Goal: Task Accomplishment & Management: Manage account settings

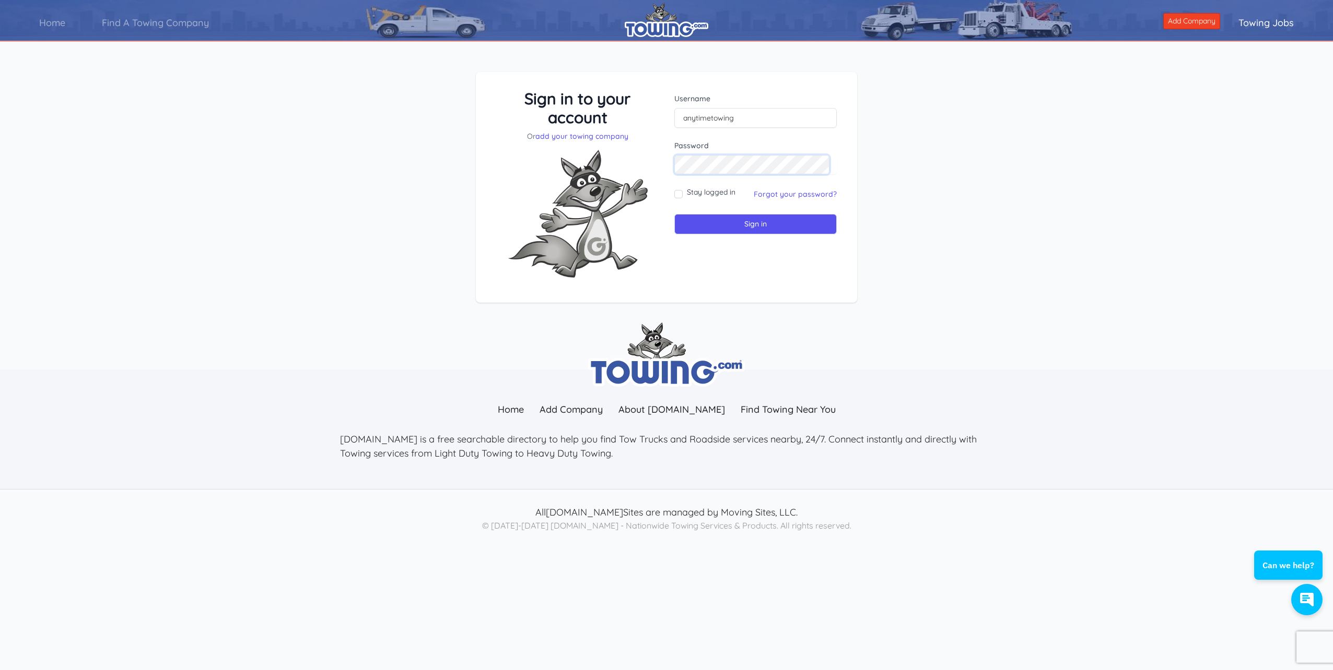
click at [674, 214] on input "Sign in" at bounding box center [755, 224] width 162 height 20
click at [719, 123] on input "text" at bounding box center [755, 118] width 162 height 20
type input "y"
type input "anytimetowing"
click at [674, 214] on input "Sign in" at bounding box center [755, 224] width 162 height 20
